Goal: Transaction & Acquisition: Purchase product/service

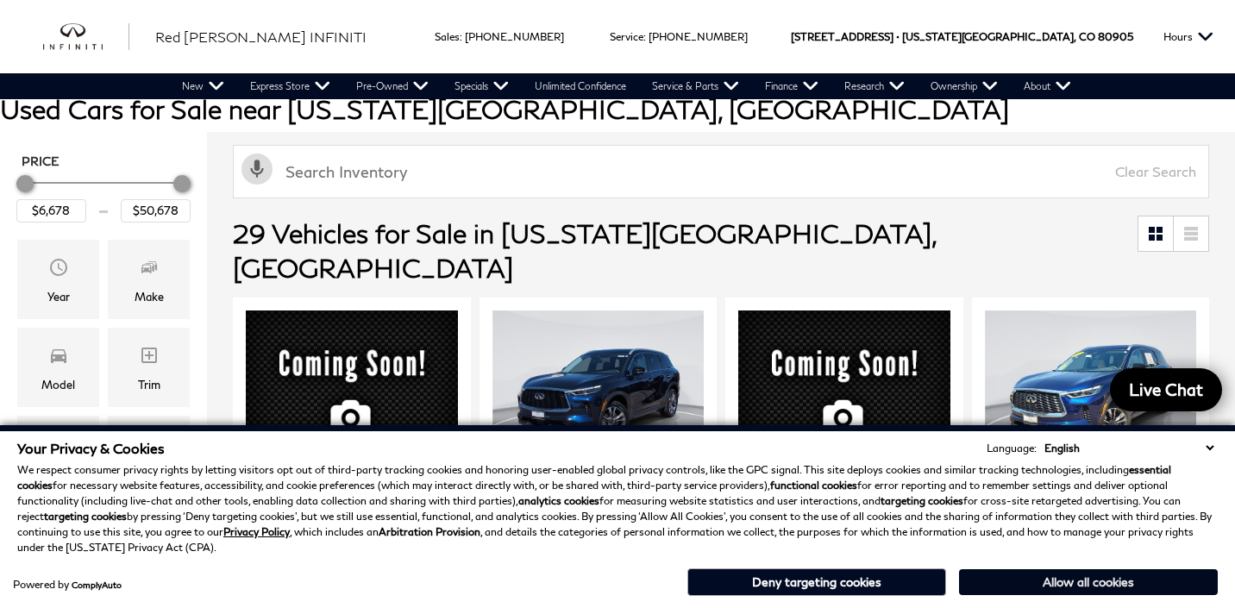
click at [1106, 578] on button "Allow all cookies" at bounding box center [1088, 582] width 259 height 26
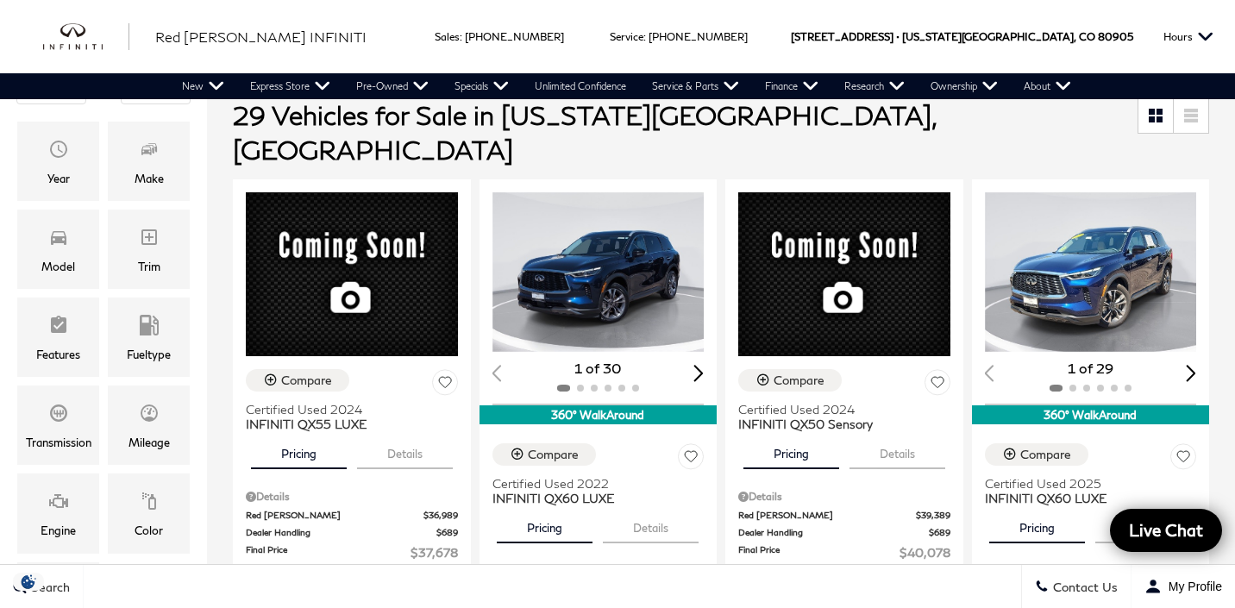
scroll to position [141, 0]
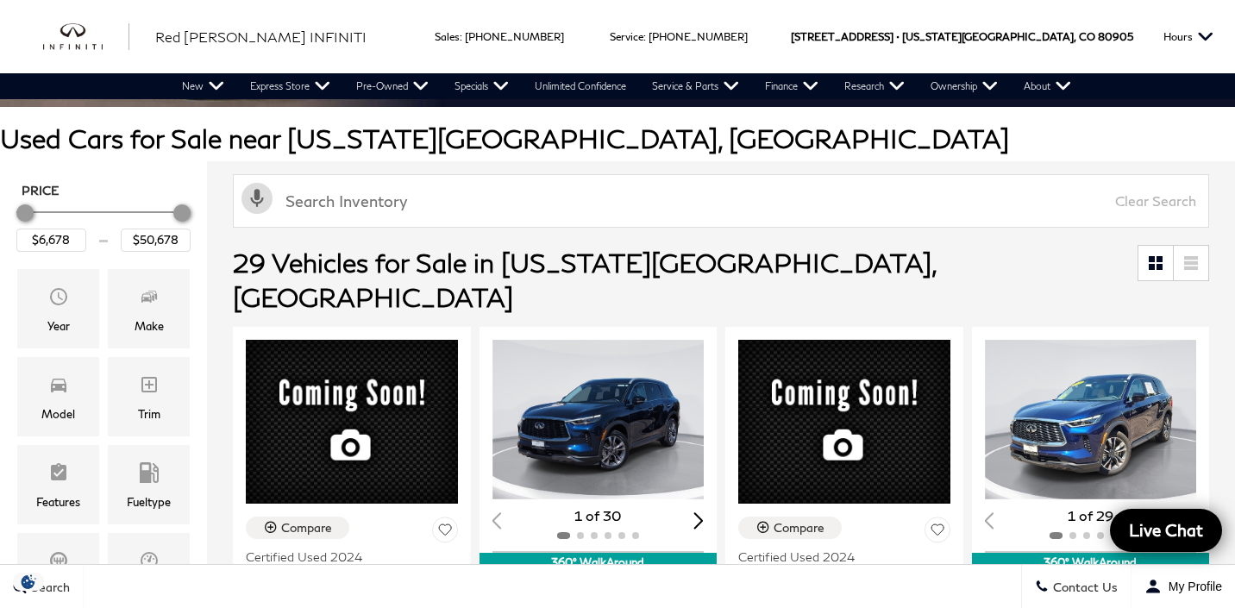
click at [1194, 261] on icon at bounding box center [1191, 262] width 14 height 3
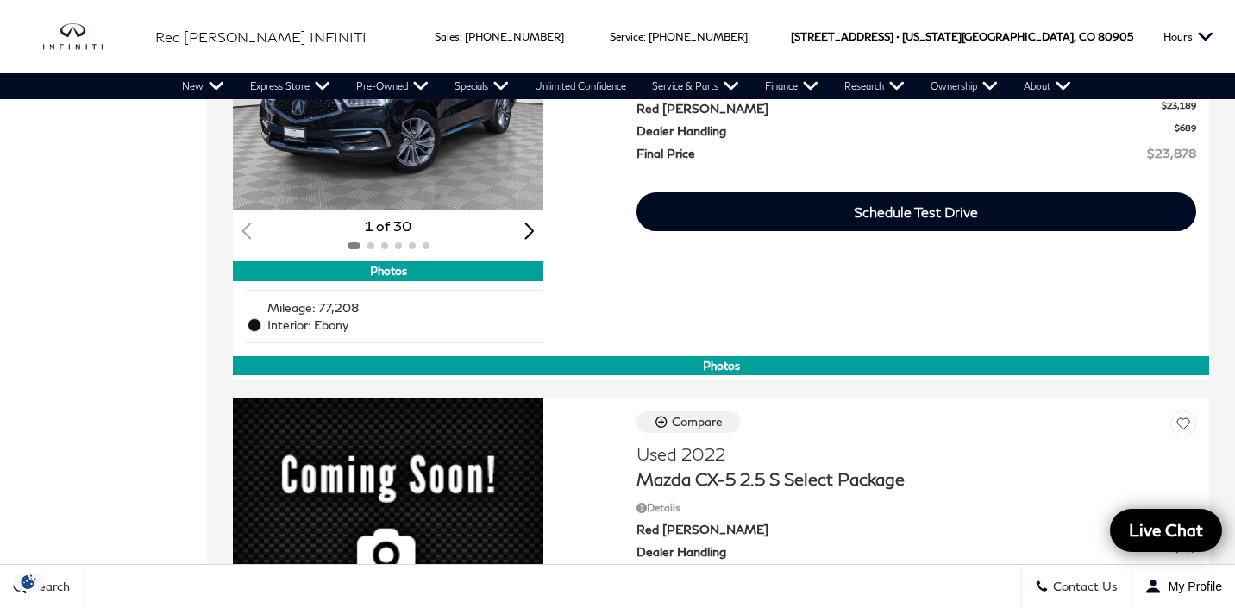
scroll to position [5052, 0]
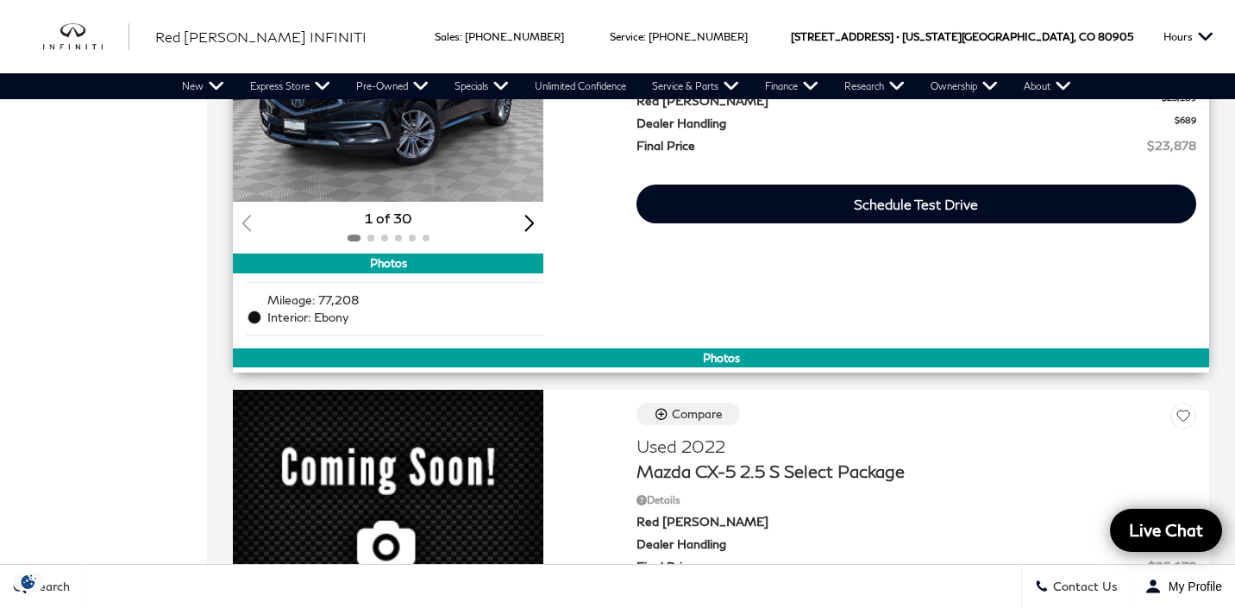
click at [372, 202] on img "1 / 2" at bounding box center [388, 85] width 310 height 233
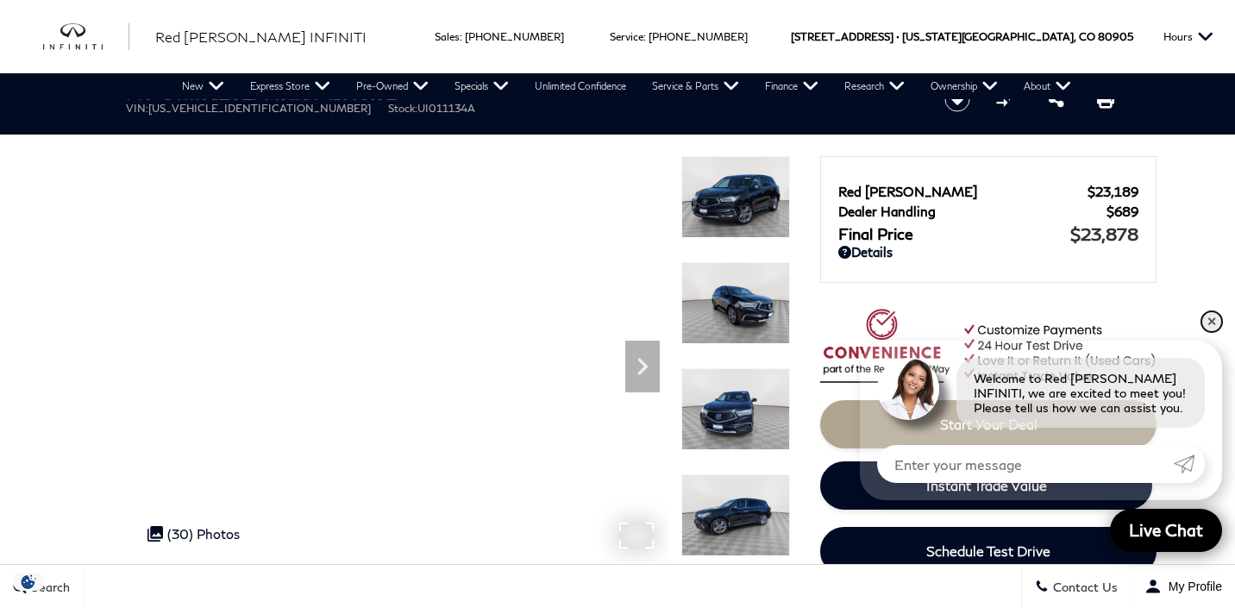
click at [1209, 323] on link "✕" at bounding box center [1211, 321] width 21 height 21
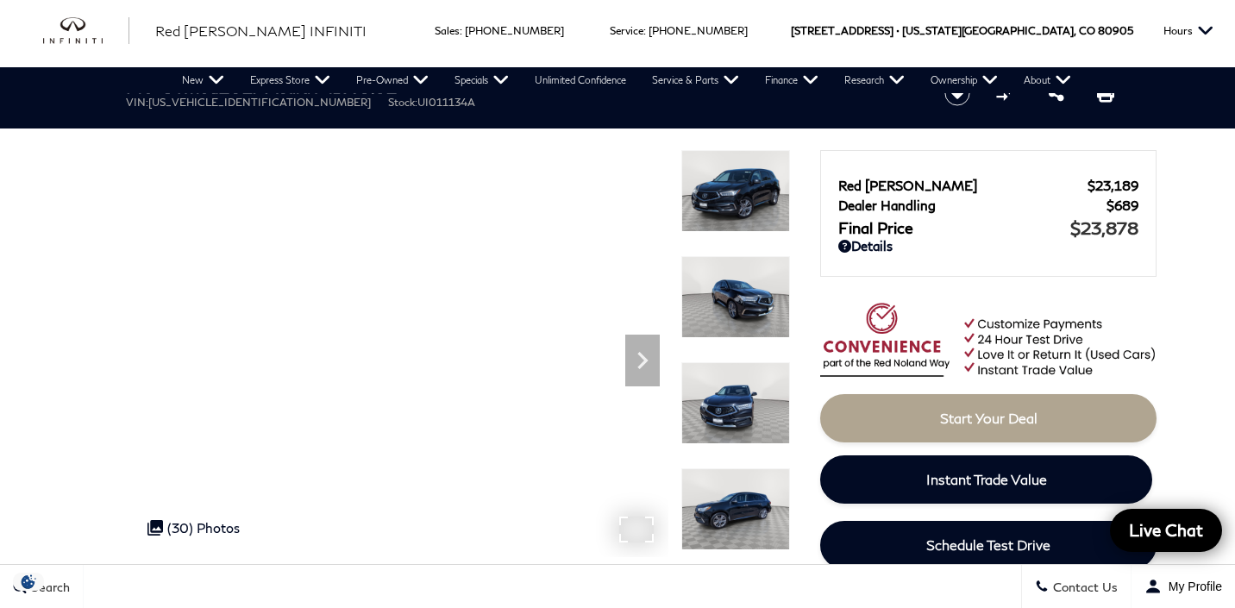
scroll to position [9, 0]
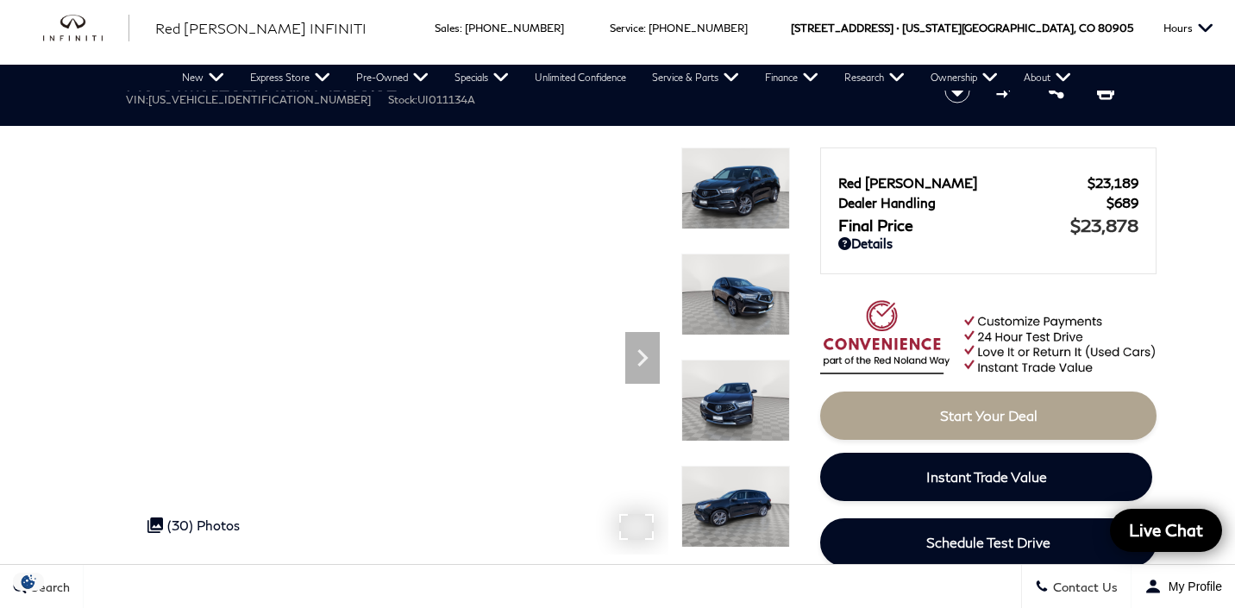
click at [730, 281] on img at bounding box center [735, 295] width 109 height 82
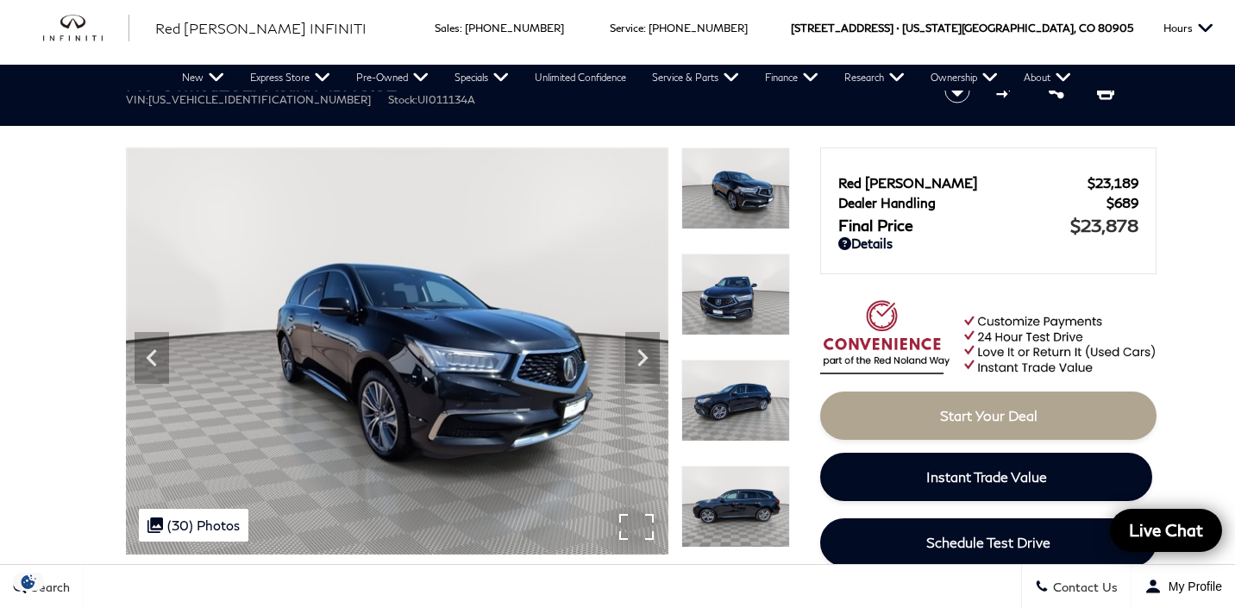
click at [731, 304] on img at bounding box center [735, 295] width 109 height 82
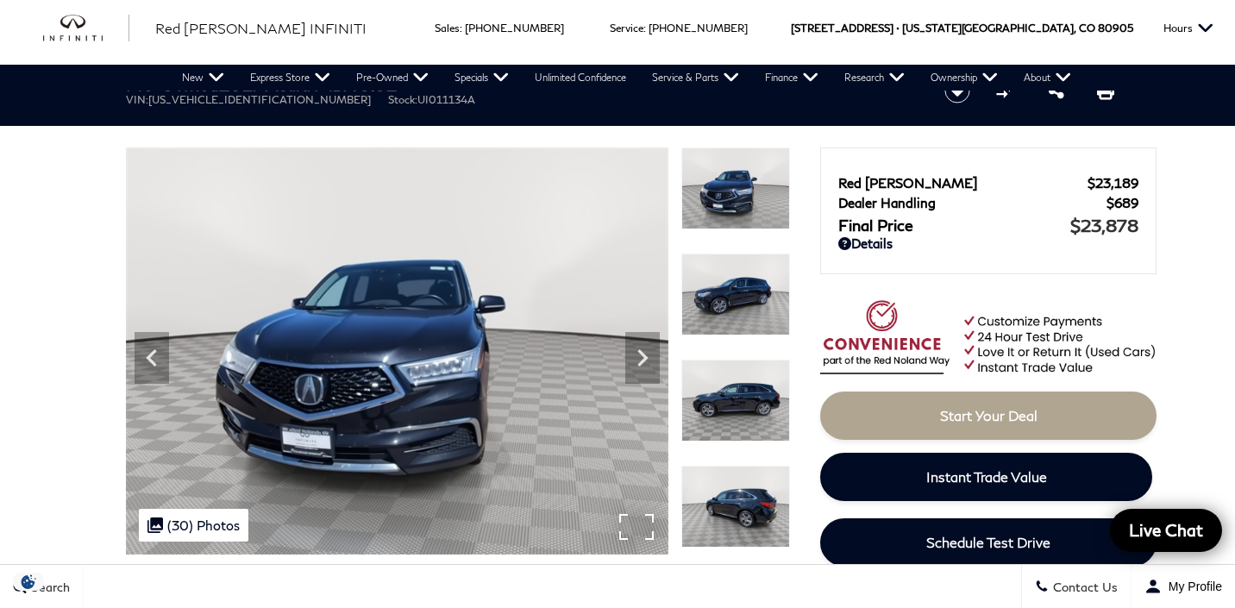
click at [728, 325] on img at bounding box center [735, 295] width 109 height 82
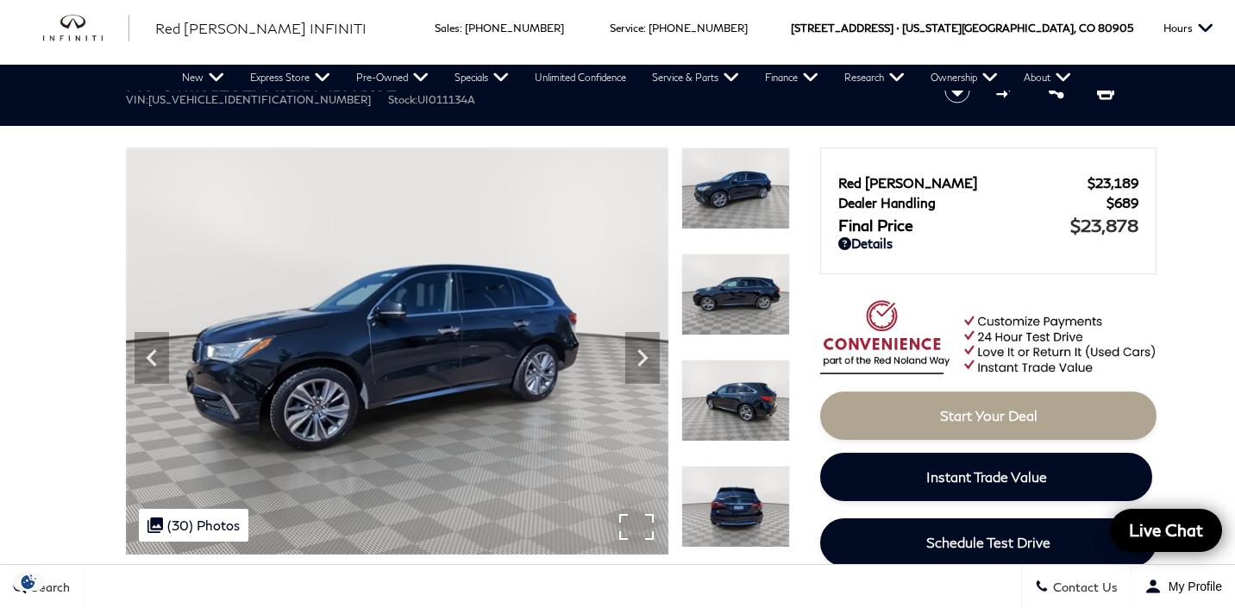
click at [737, 290] on img at bounding box center [735, 295] width 109 height 82
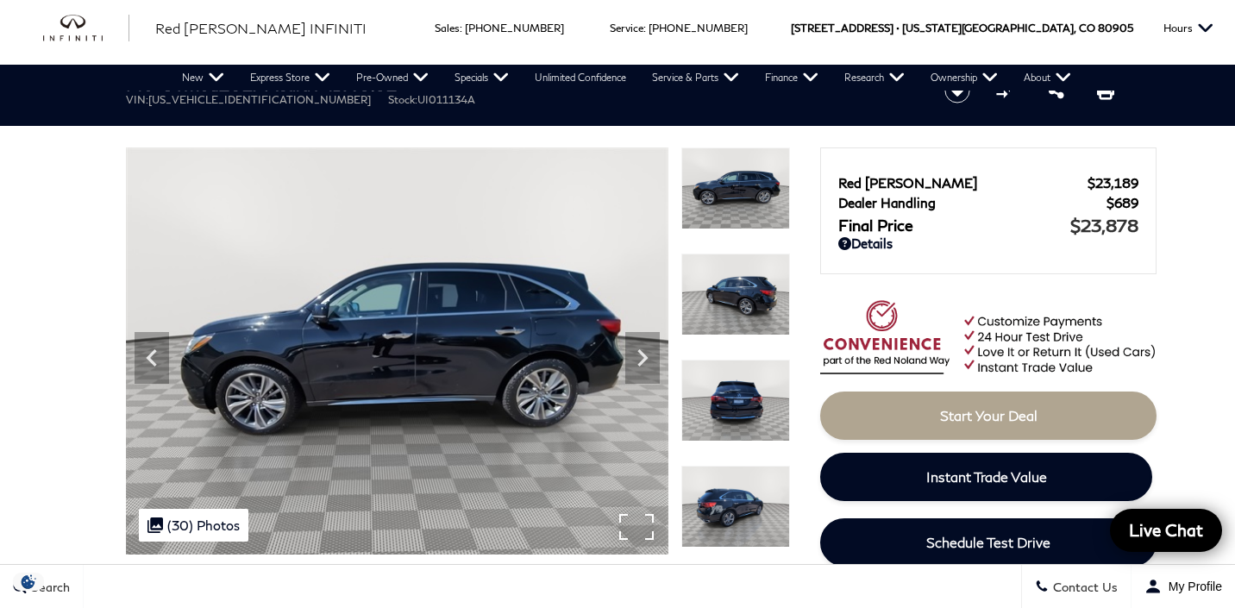
click at [737, 290] on img at bounding box center [735, 295] width 109 height 82
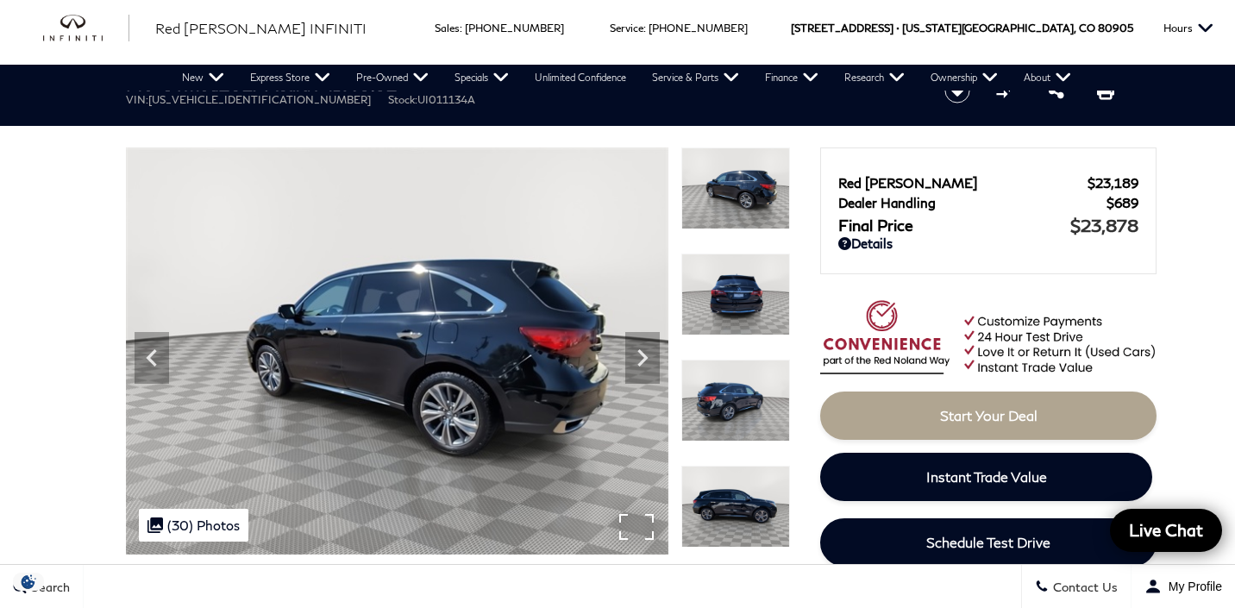
click at [737, 290] on img at bounding box center [735, 295] width 109 height 82
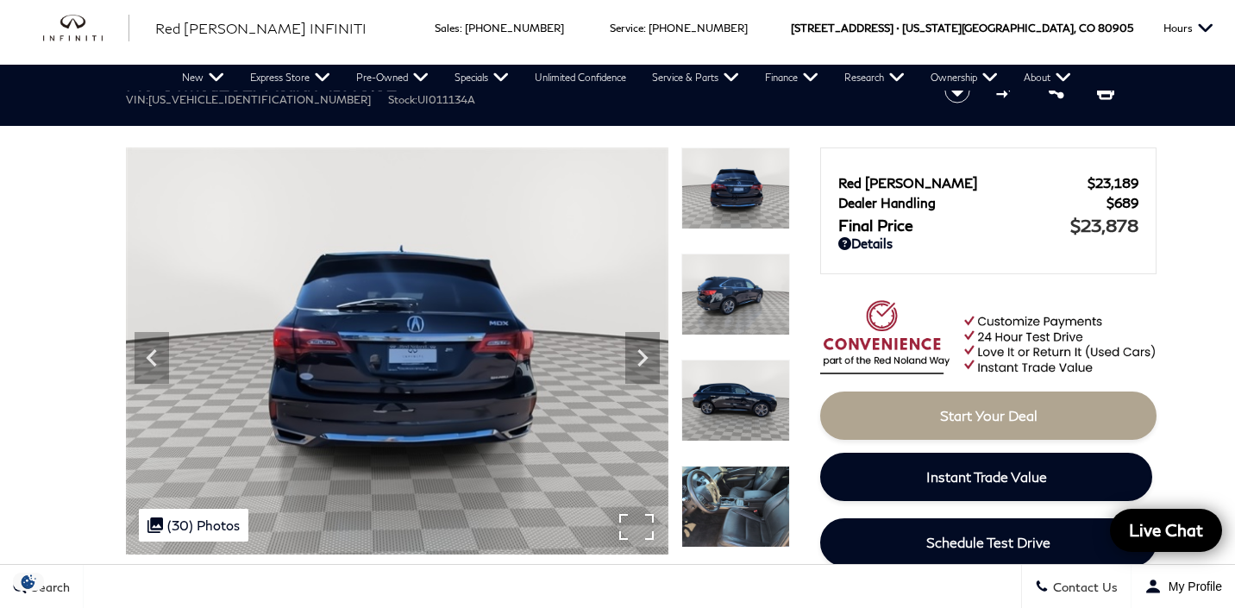
click at [737, 290] on img at bounding box center [735, 295] width 109 height 82
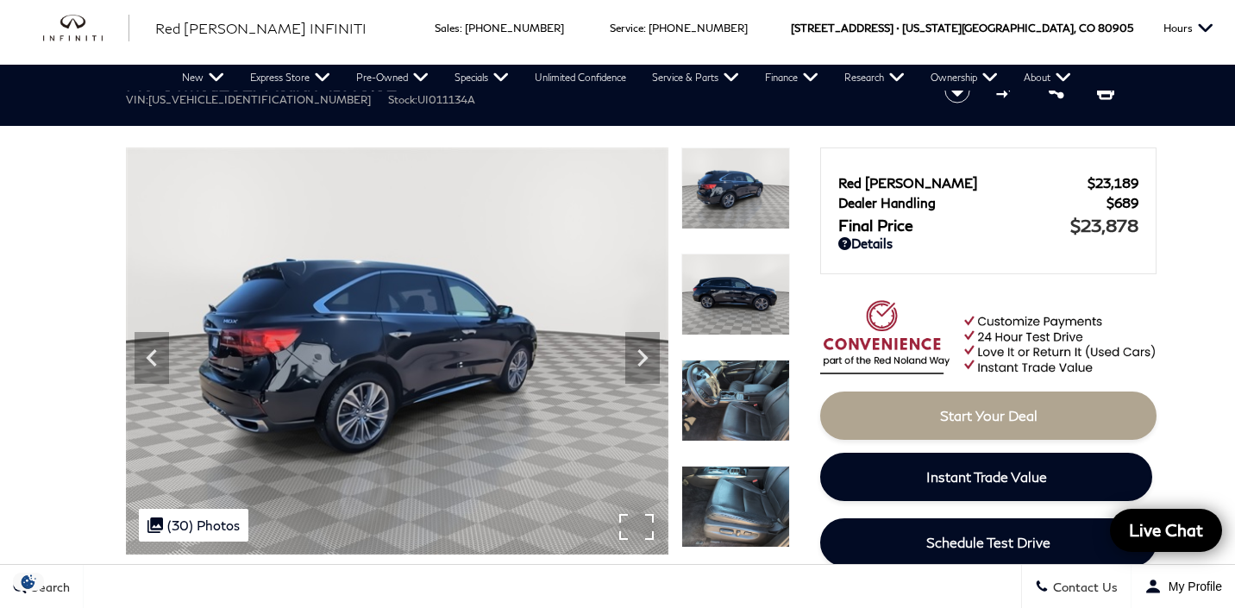
click at [737, 290] on img at bounding box center [735, 295] width 109 height 82
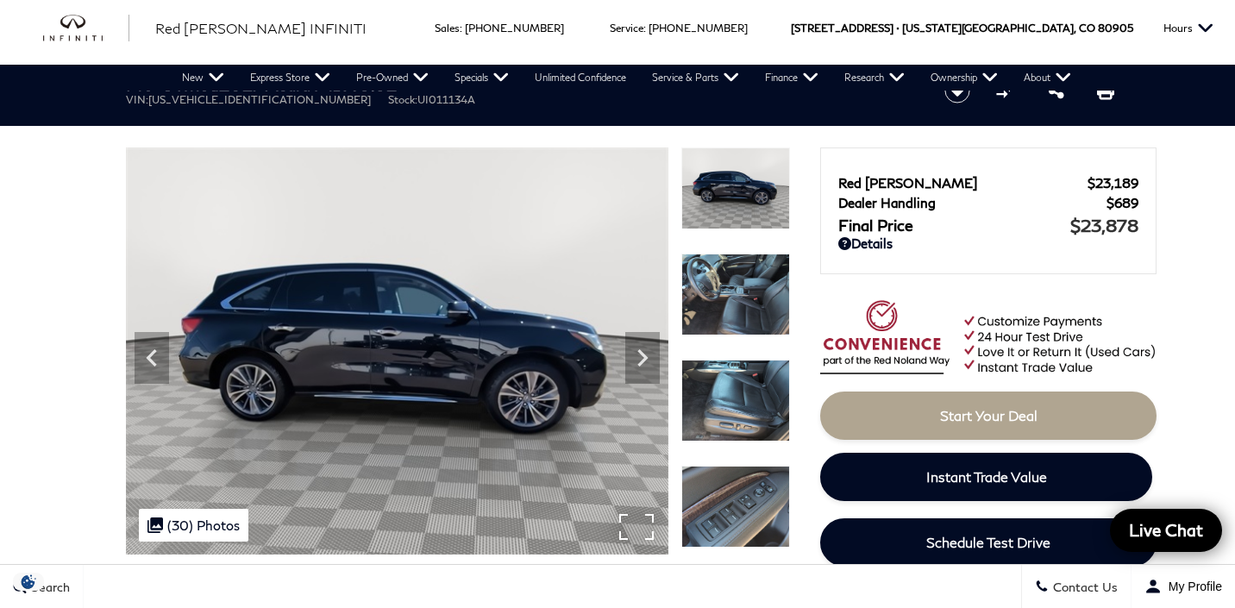
click at [737, 290] on img at bounding box center [735, 295] width 109 height 82
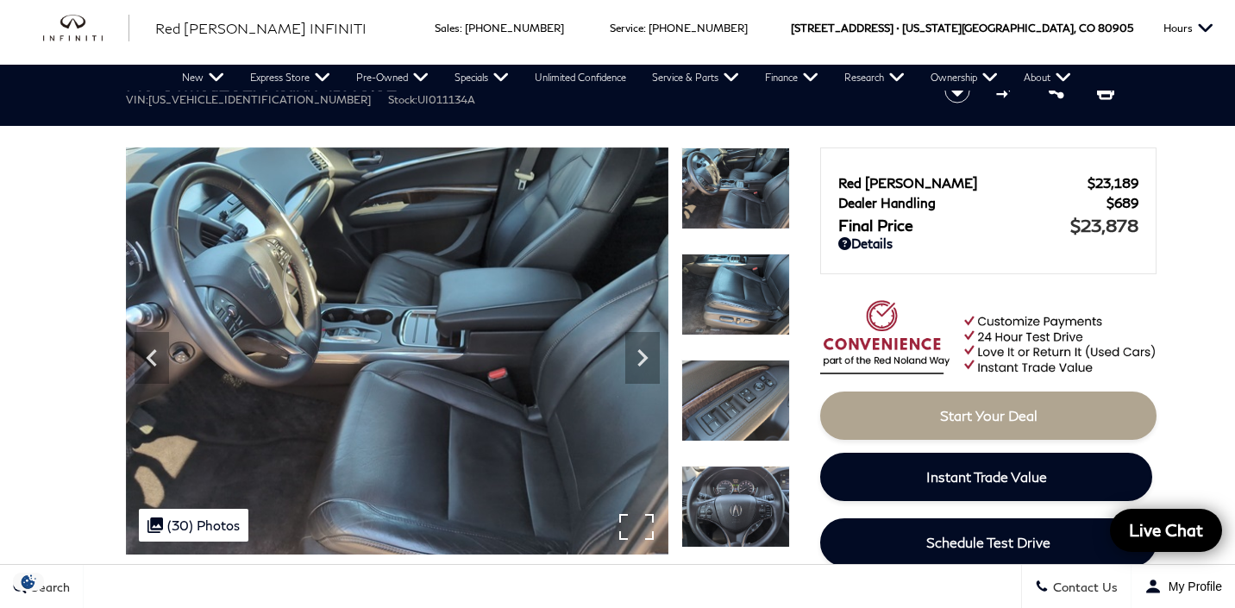
click at [737, 290] on img at bounding box center [735, 295] width 109 height 82
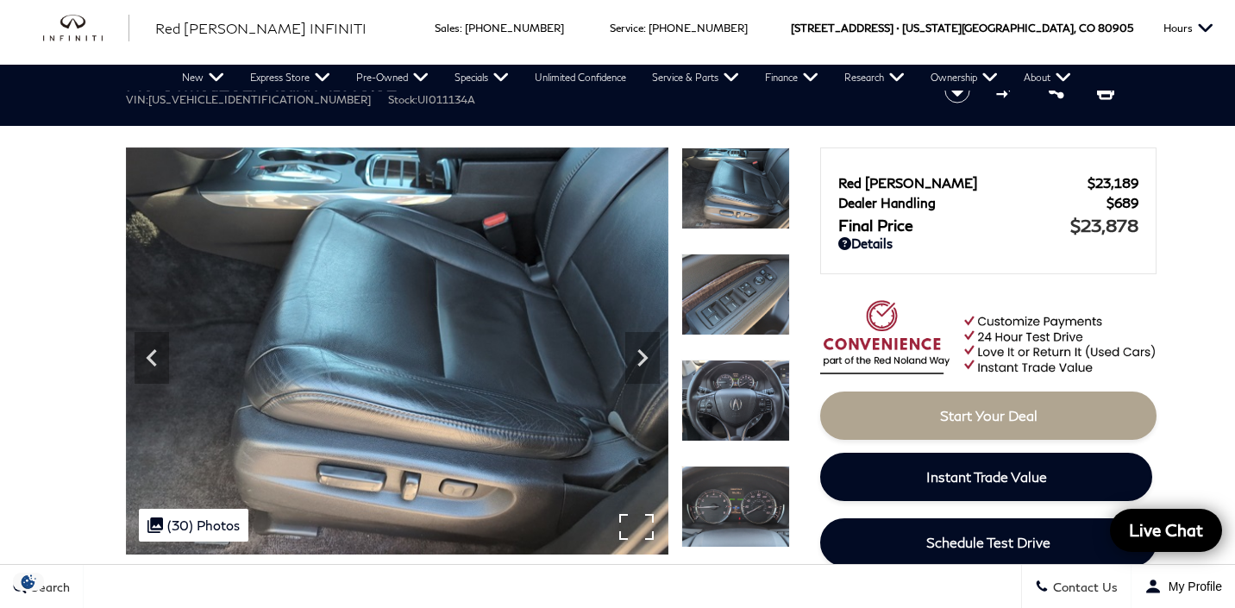
click at [737, 290] on img at bounding box center [735, 295] width 109 height 82
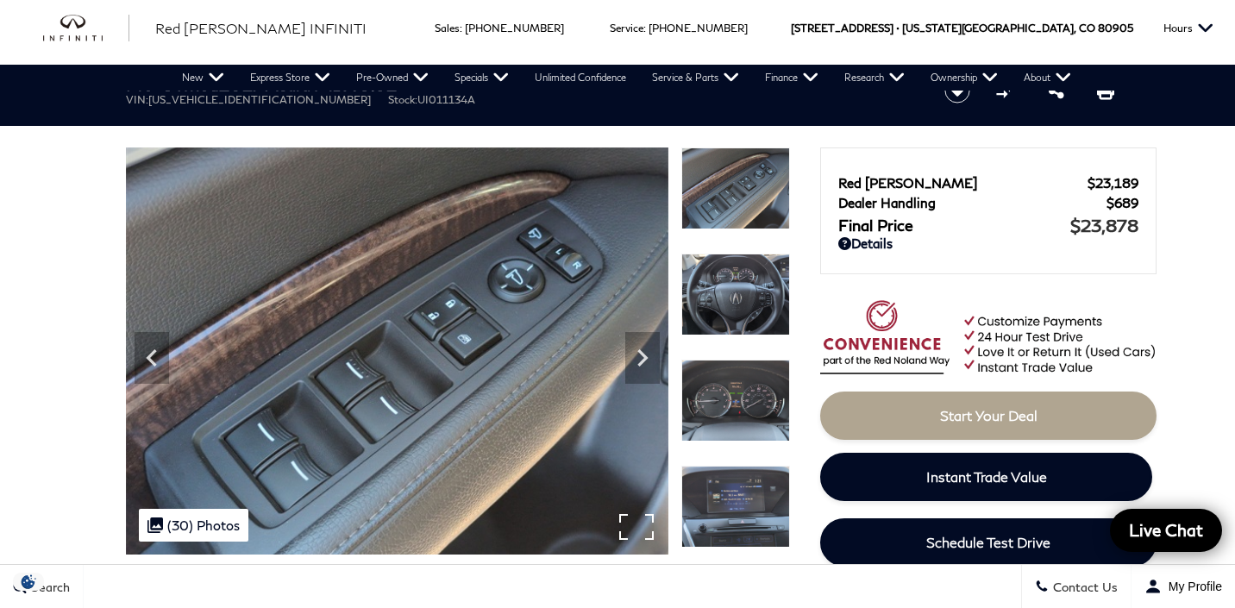
click at [737, 290] on img at bounding box center [735, 295] width 109 height 82
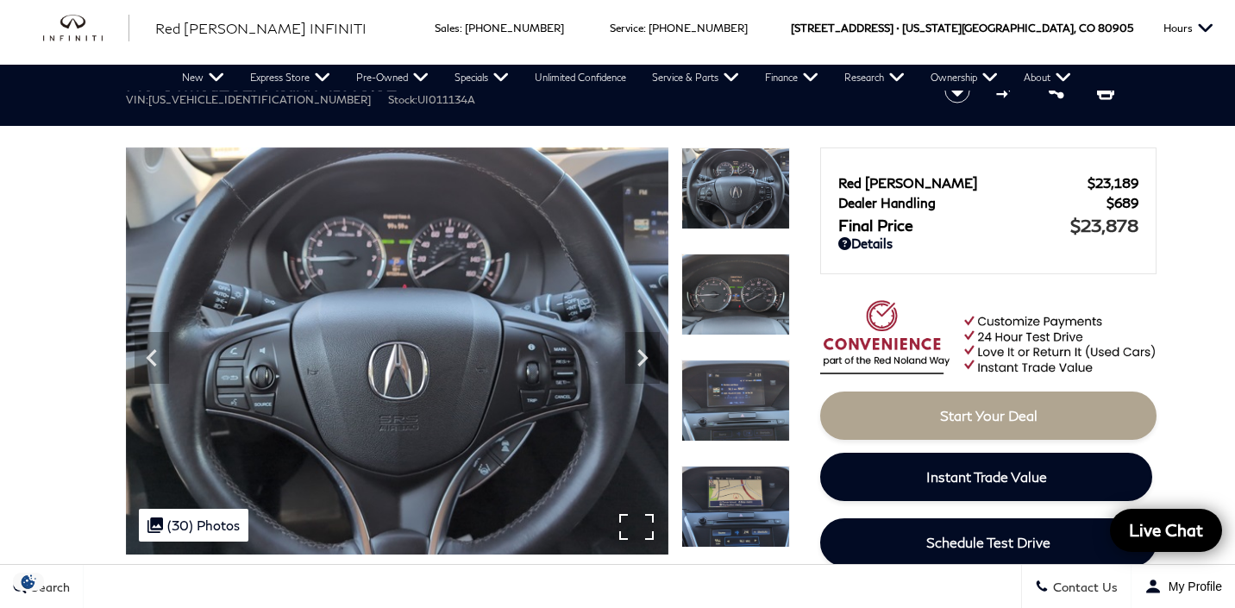
click at [737, 290] on img at bounding box center [735, 295] width 109 height 82
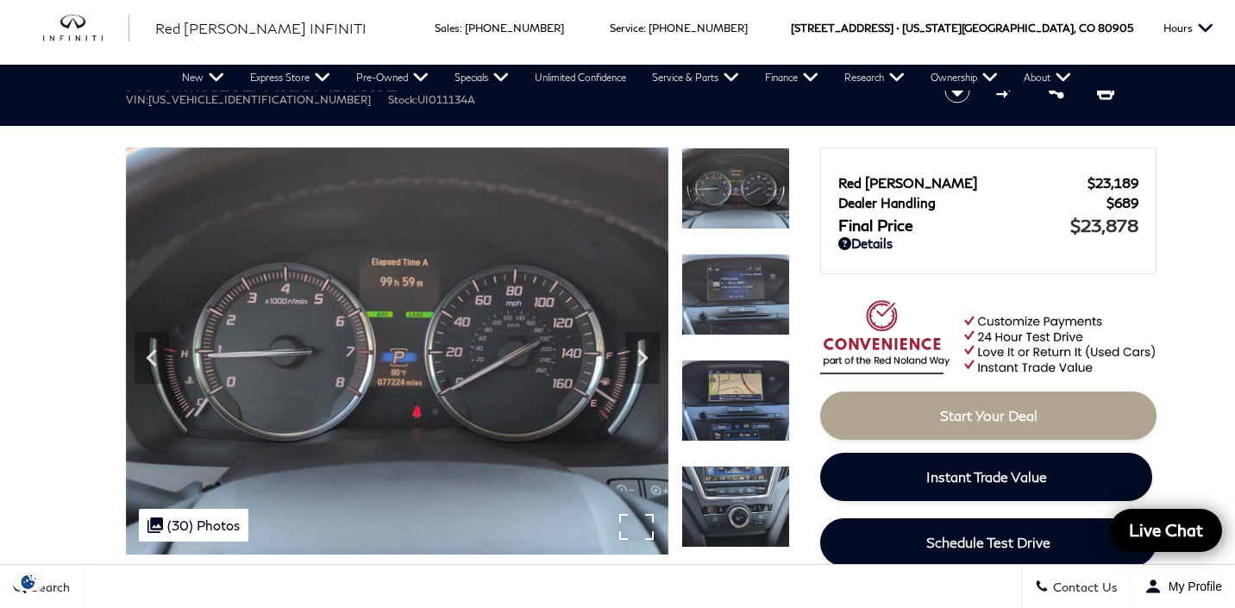
click at [737, 290] on img at bounding box center [735, 295] width 109 height 82
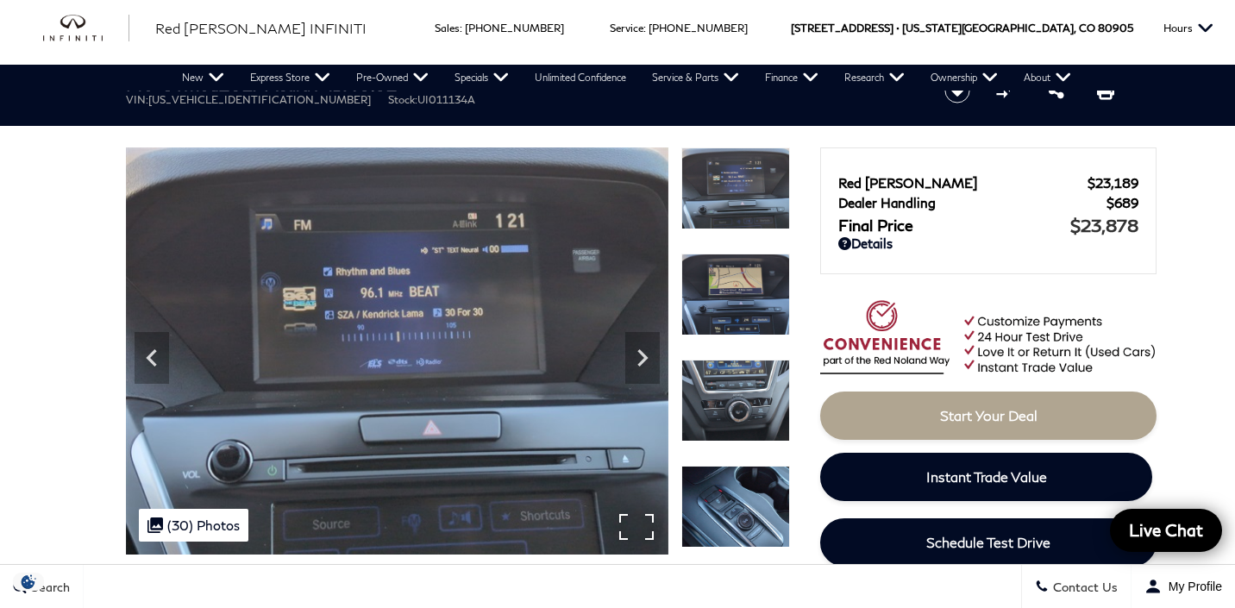
click at [737, 290] on img at bounding box center [735, 295] width 109 height 82
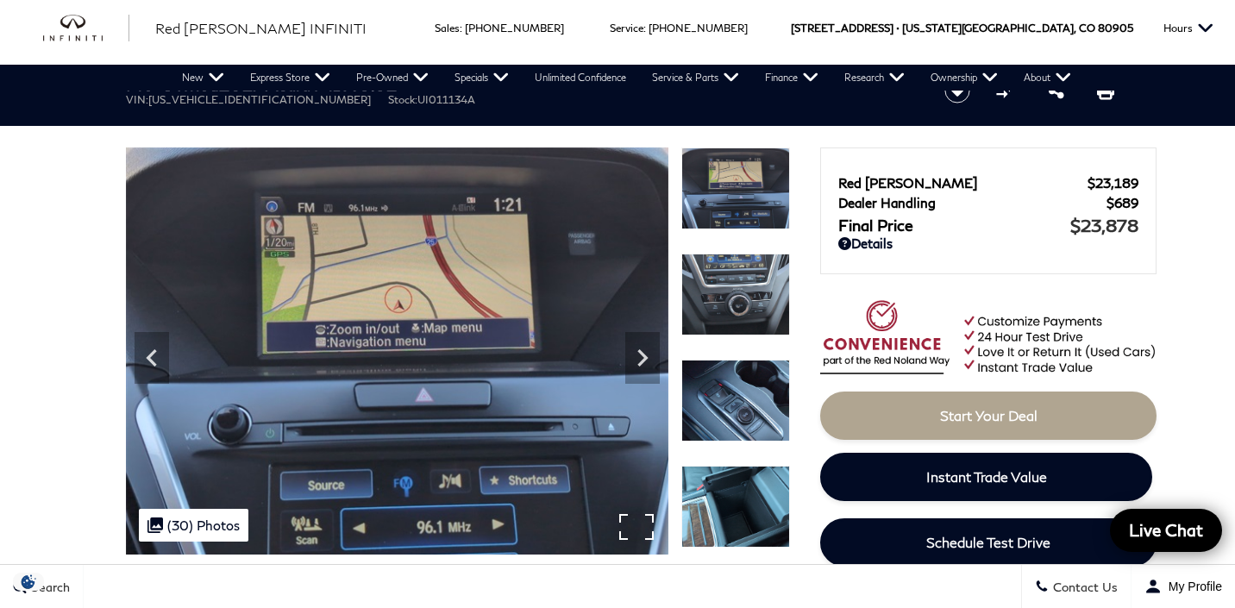
click at [737, 290] on img at bounding box center [735, 295] width 109 height 82
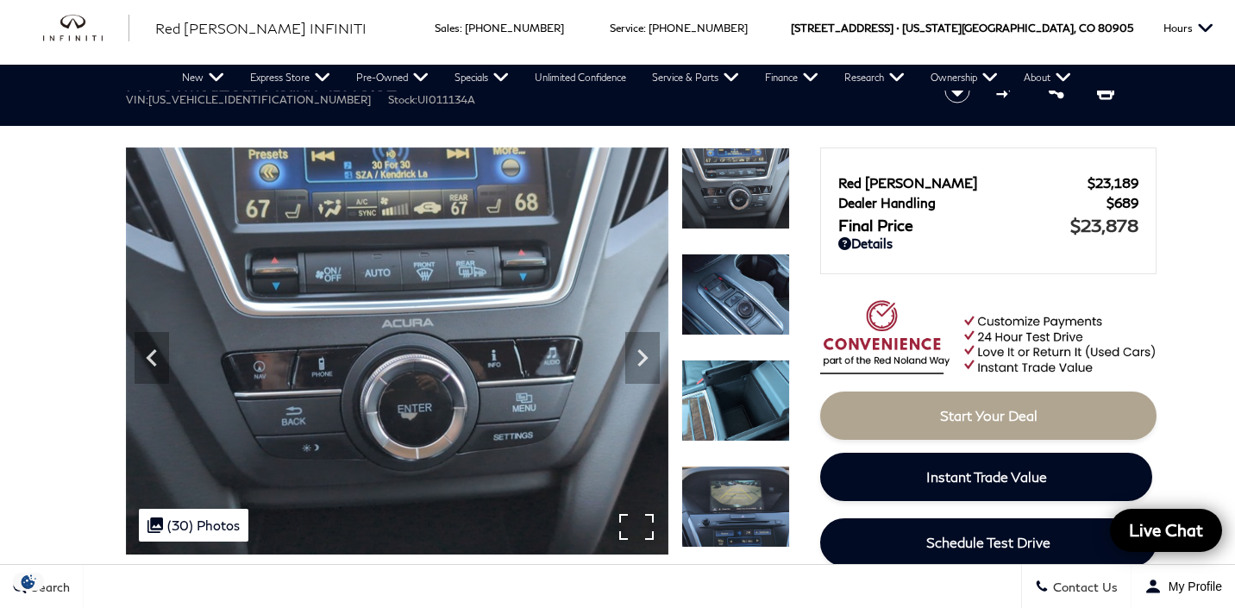
click at [737, 290] on img at bounding box center [735, 295] width 109 height 82
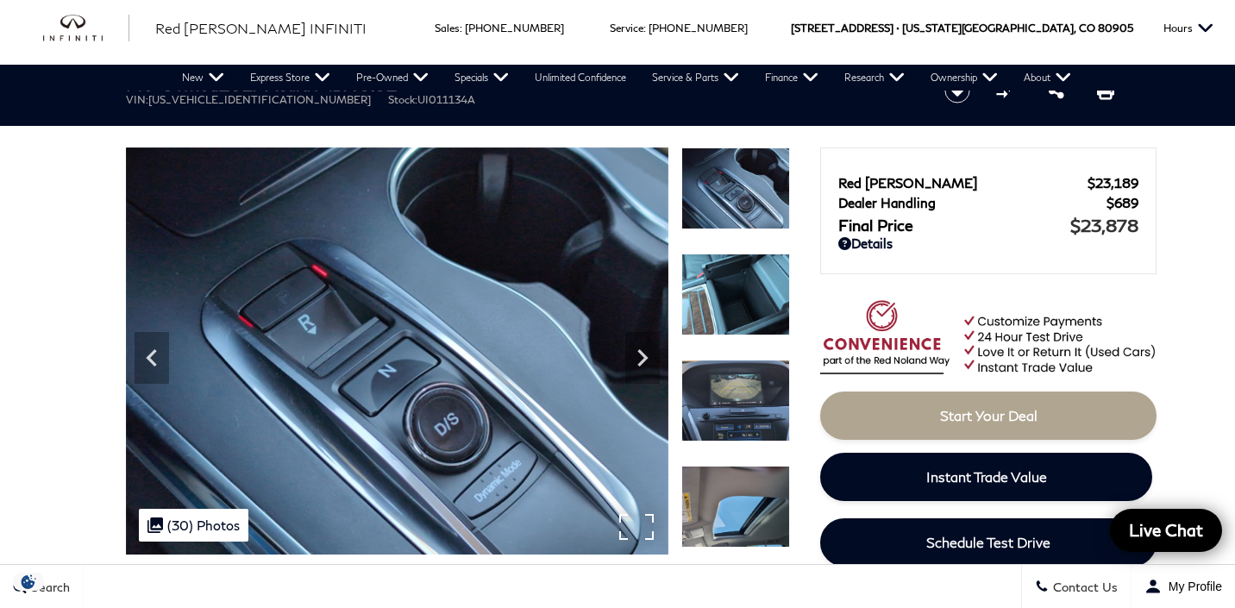
click at [737, 290] on img at bounding box center [735, 295] width 109 height 82
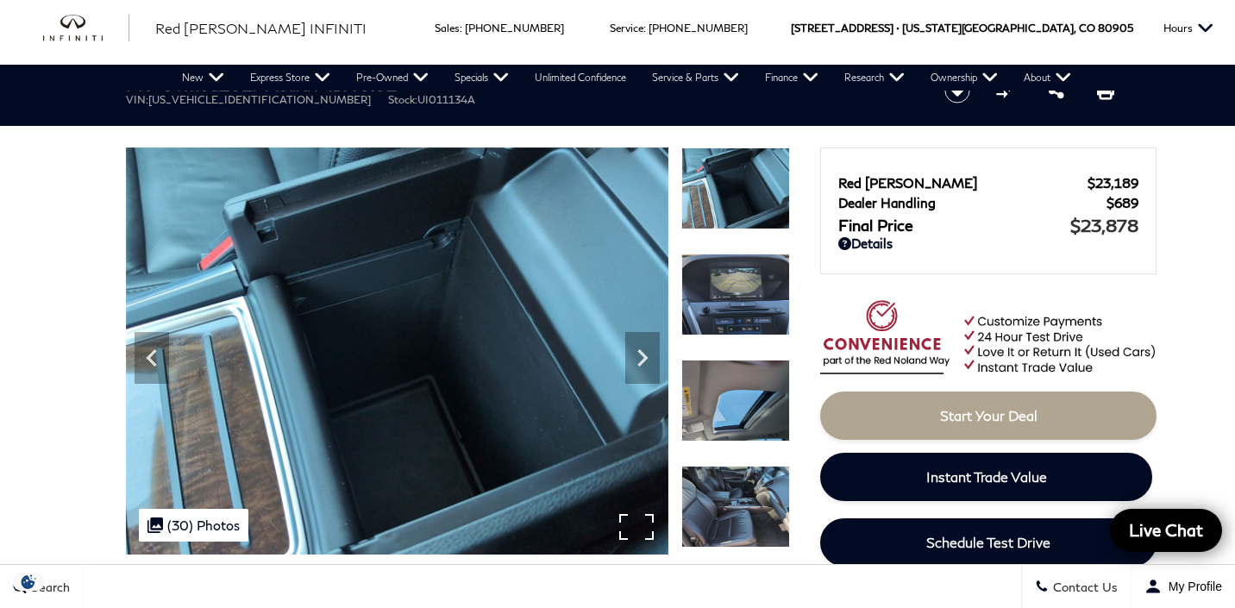
click at [737, 290] on img at bounding box center [735, 295] width 109 height 82
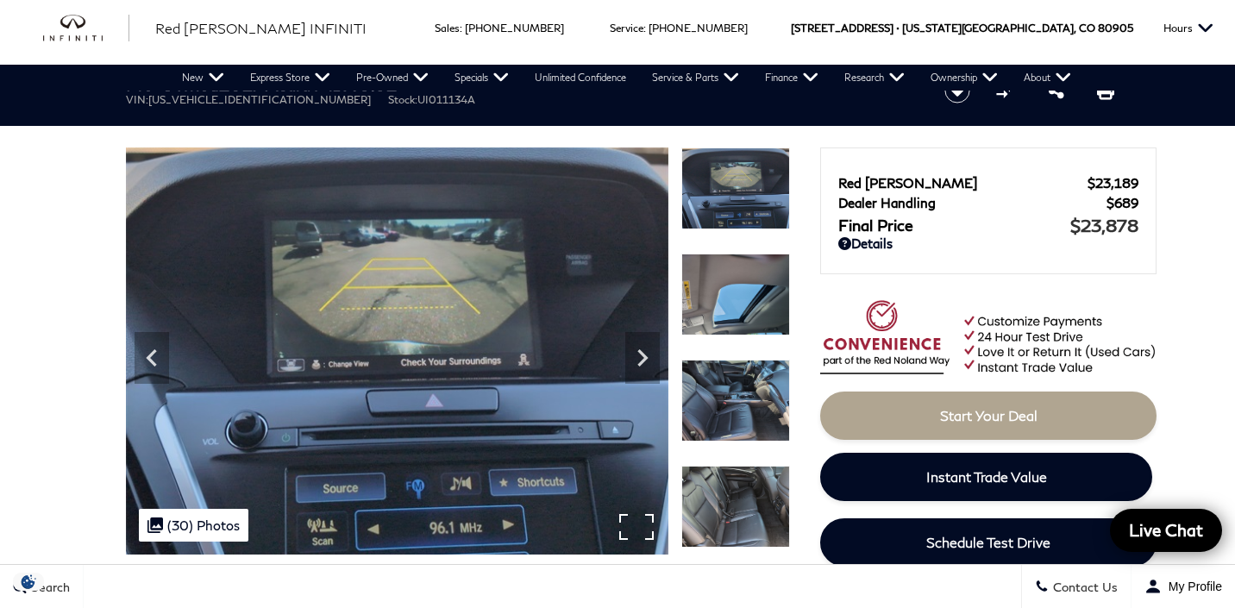
click at [737, 290] on img at bounding box center [735, 295] width 109 height 82
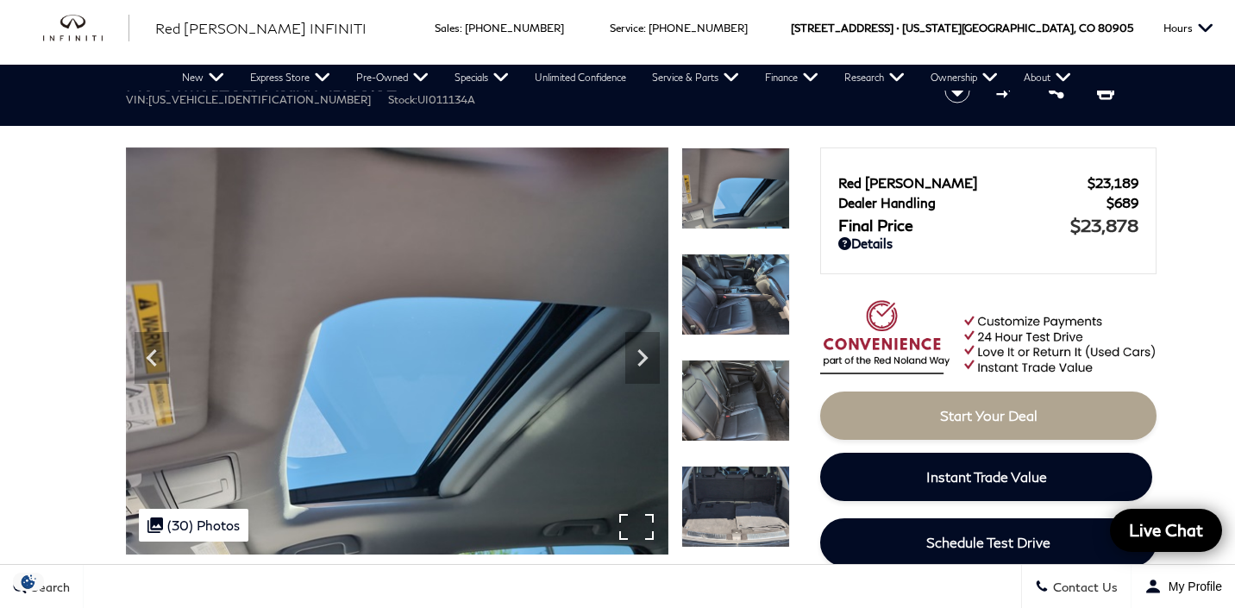
click at [737, 290] on img at bounding box center [735, 295] width 109 height 82
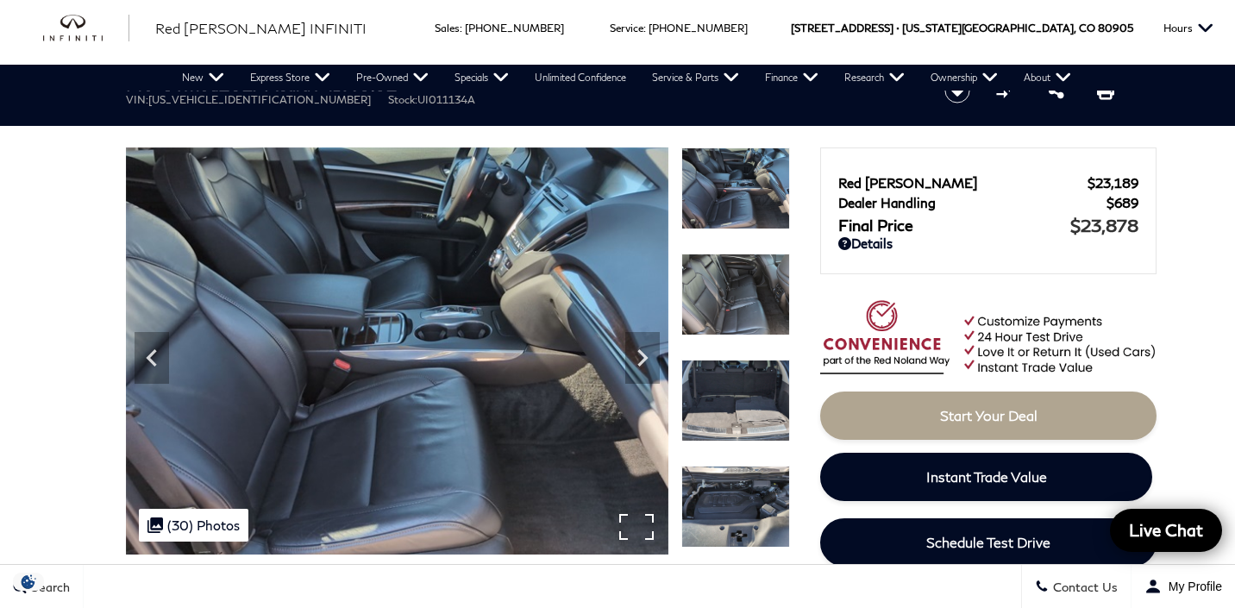
click at [737, 290] on img at bounding box center [735, 295] width 109 height 82
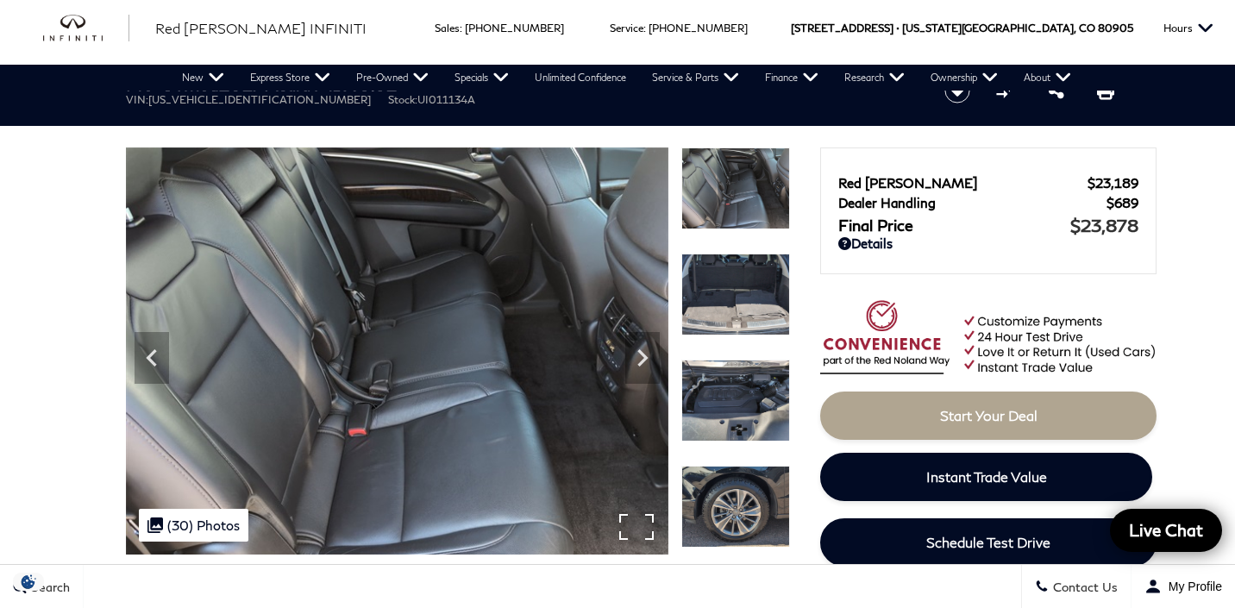
click at [737, 290] on img at bounding box center [735, 295] width 109 height 82
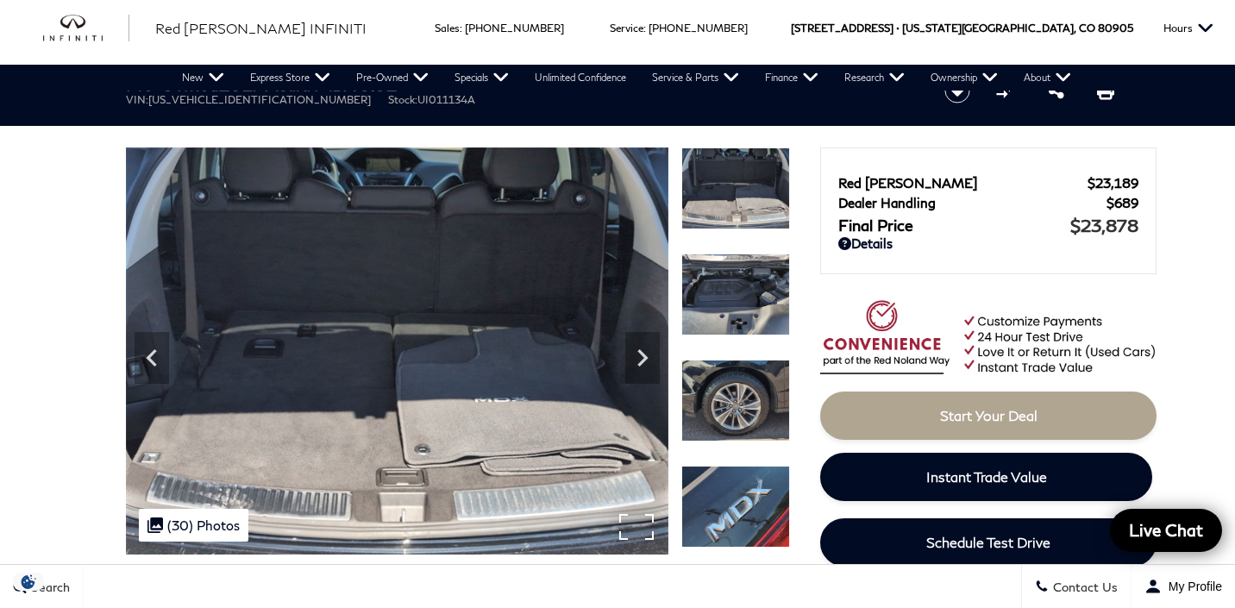
click at [737, 290] on img at bounding box center [735, 295] width 109 height 82
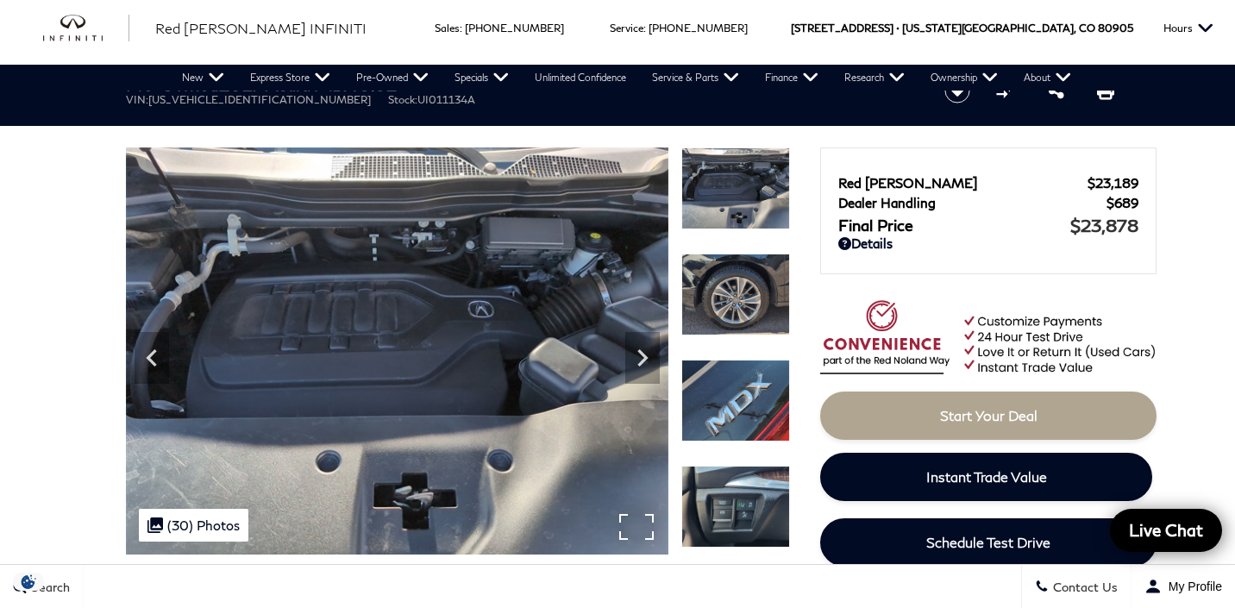
click at [737, 290] on img at bounding box center [735, 295] width 109 height 82
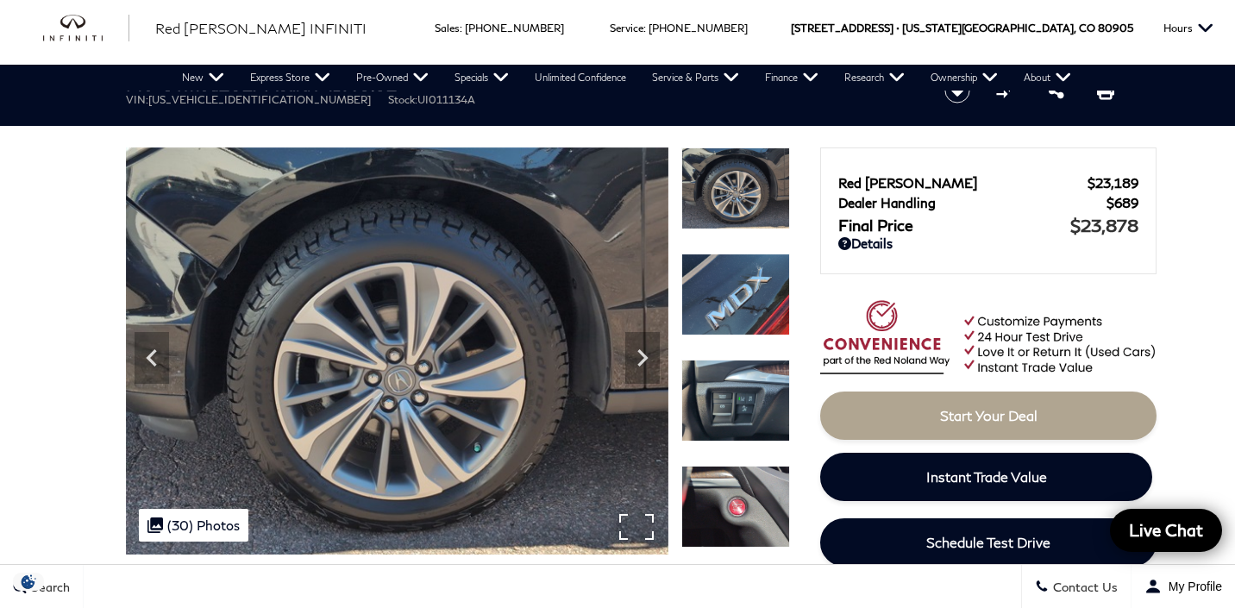
click at [737, 290] on img at bounding box center [735, 295] width 109 height 82
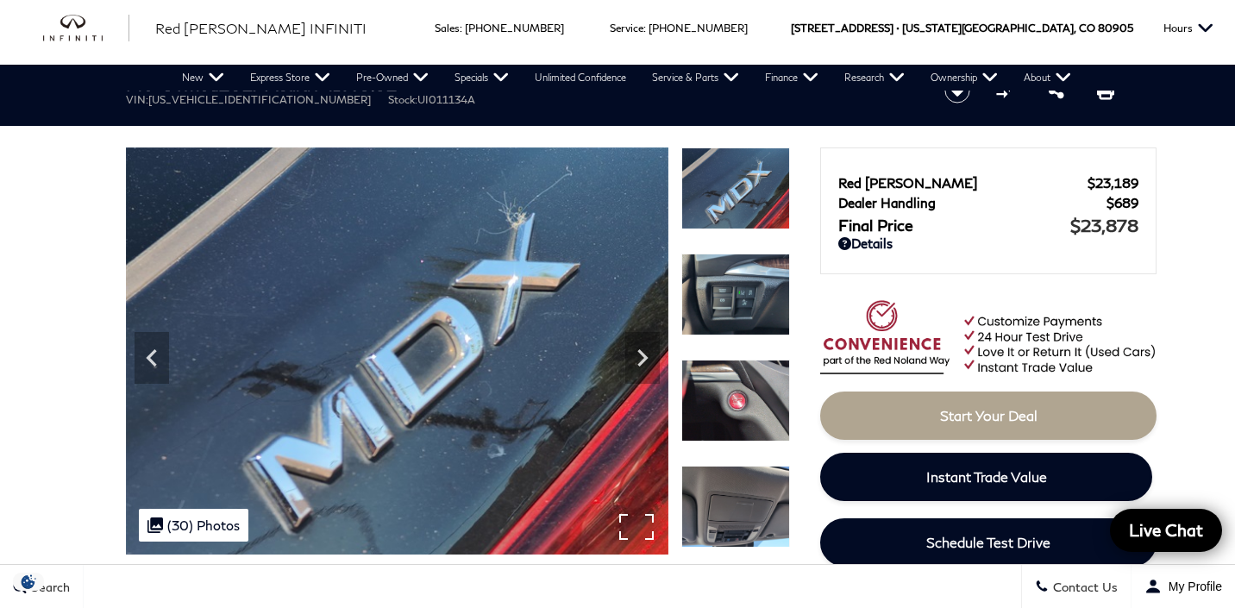
click at [737, 290] on img at bounding box center [735, 295] width 109 height 82
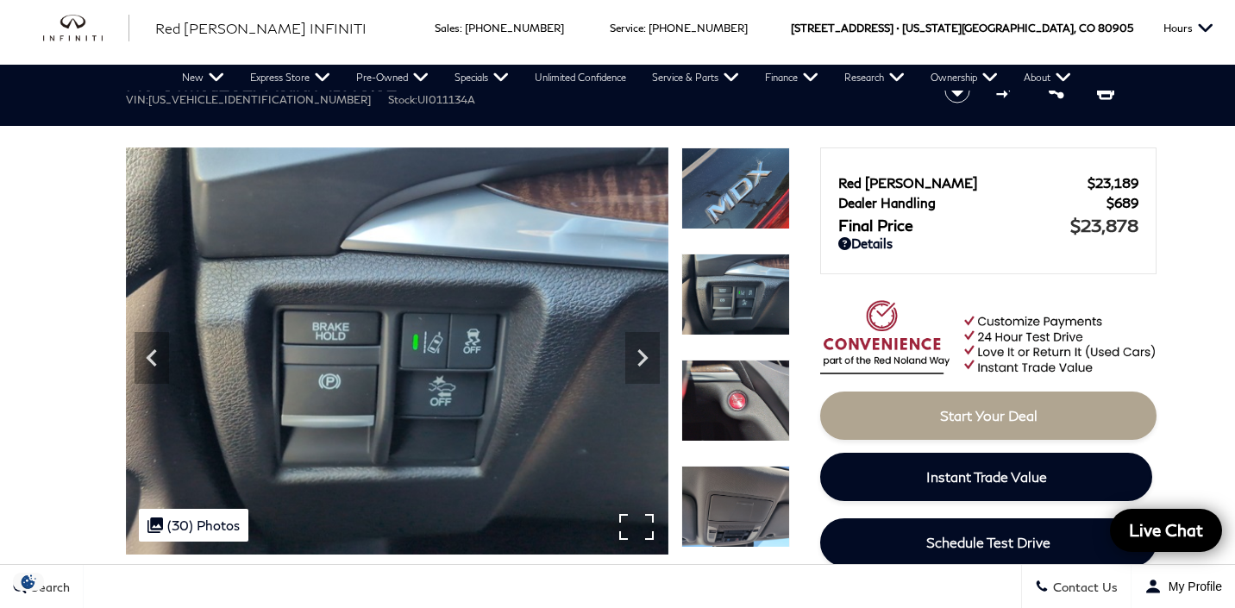
click at [726, 381] on img at bounding box center [735, 401] width 109 height 82
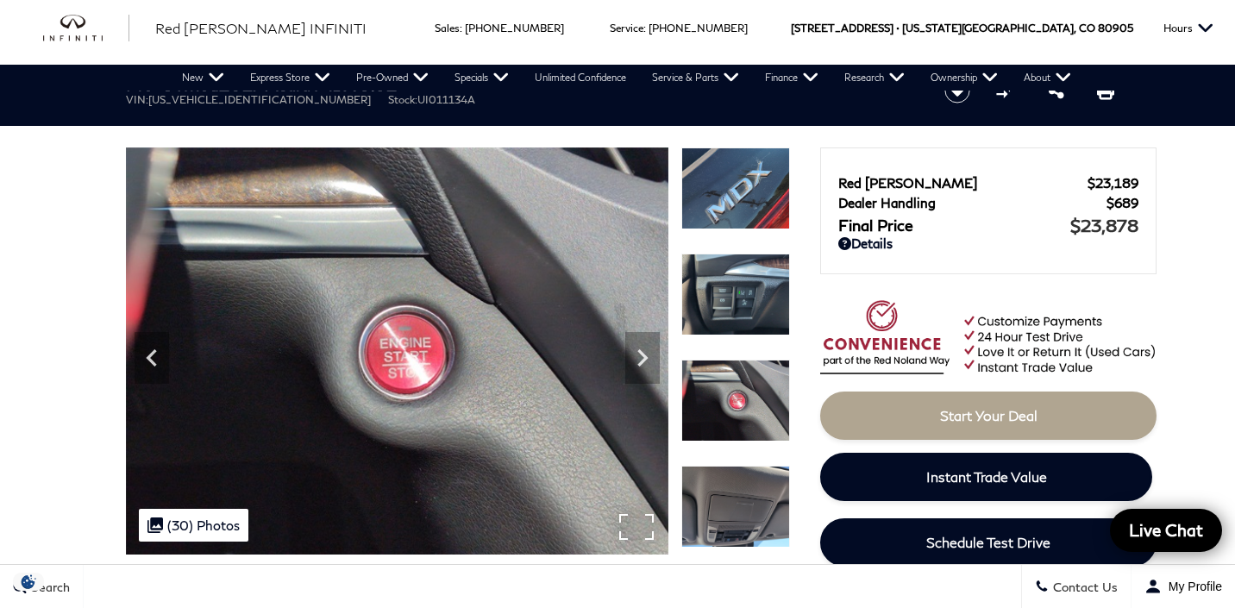
click at [708, 500] on img at bounding box center [735, 507] width 109 height 82
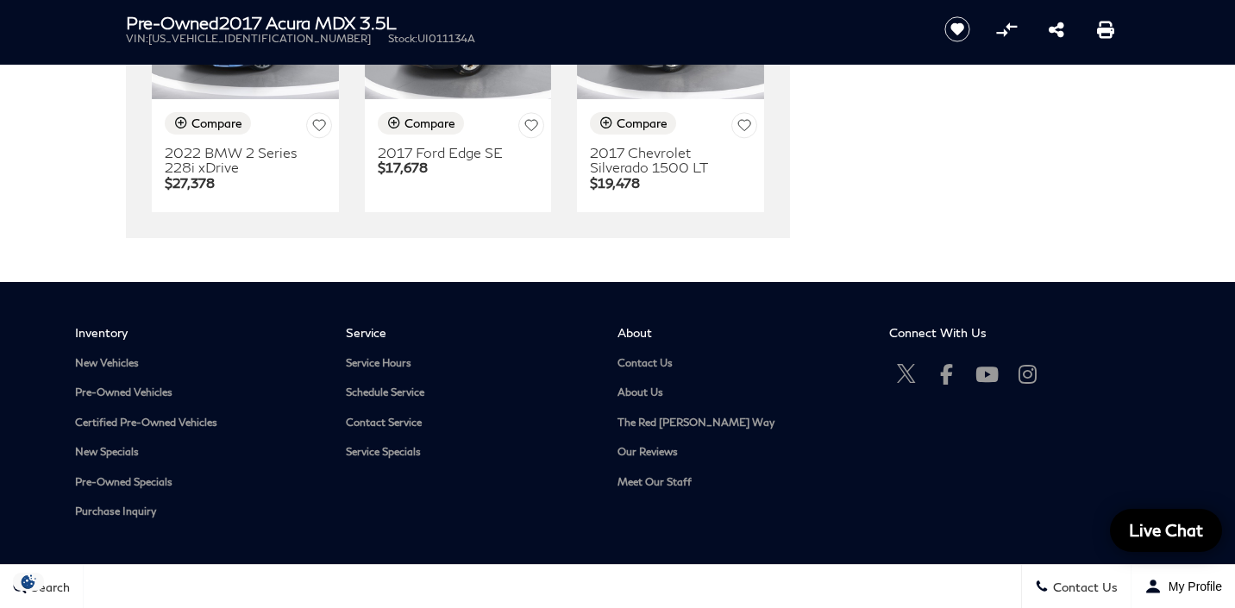
scroll to position [5409, 0]
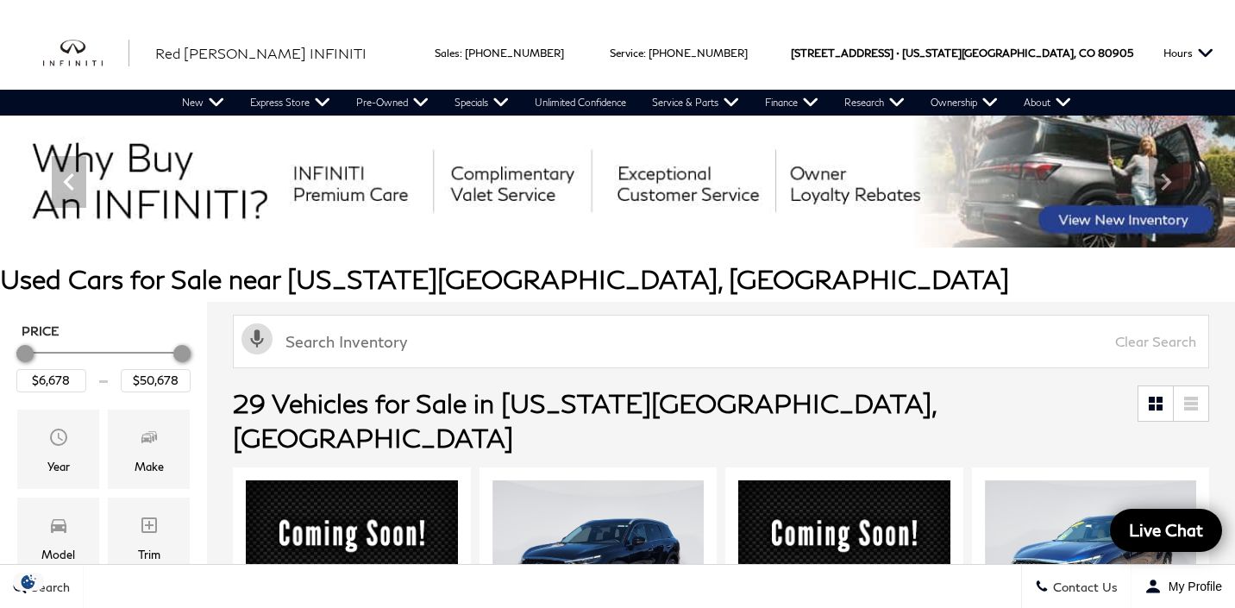
click at [1185, 392] on link at bounding box center [1191, 403] width 34 height 34
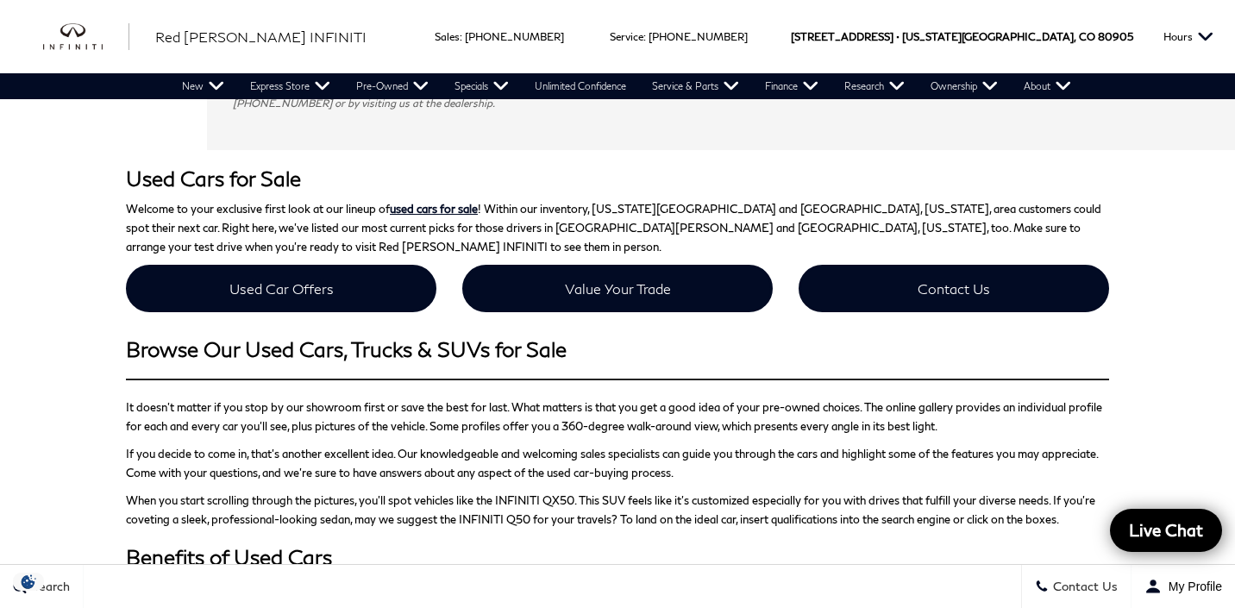
scroll to position [8915, 0]
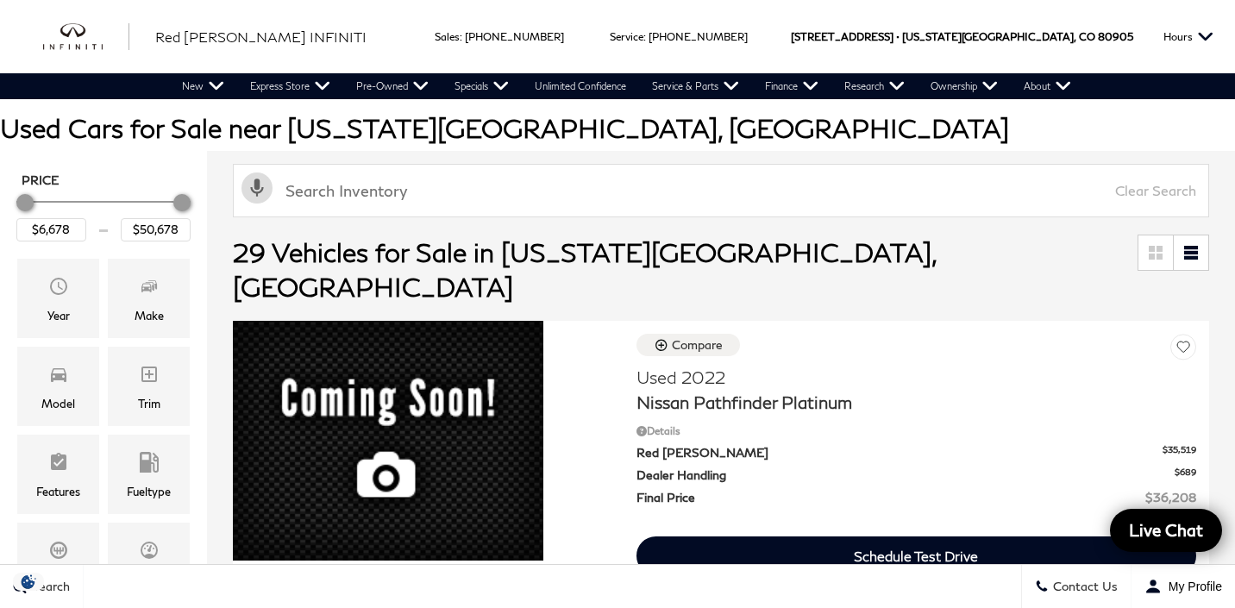
scroll to position [157, 0]
